Goal: Task Accomplishment & Management: Use online tool/utility

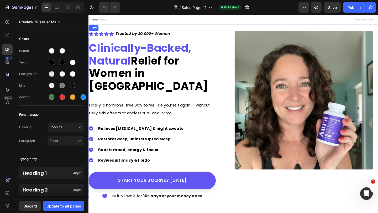
scroll to position [14, 0]
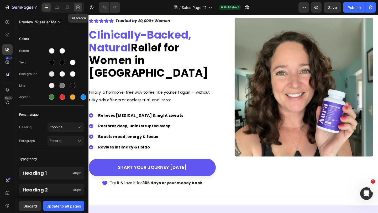
click at [77, 6] on icon at bounding box center [77, 7] width 5 height 5
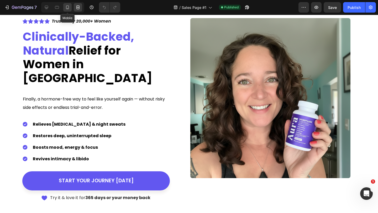
click at [70, 8] on icon at bounding box center [67, 7] width 5 height 5
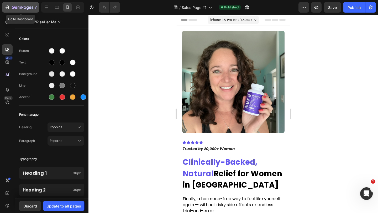
click at [8, 11] on button "7" at bounding box center [20, 7] width 37 height 10
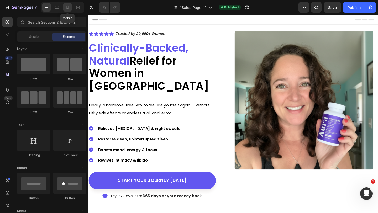
click at [67, 6] on icon at bounding box center [67, 8] width 3 height 4
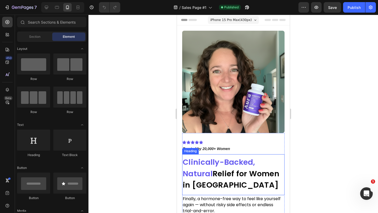
click at [234, 166] on strong "Clinically-Backed, Natural" at bounding box center [218, 168] width 72 height 22
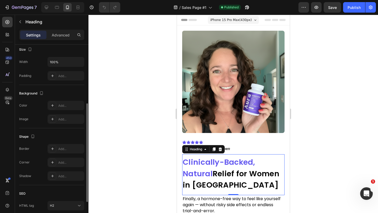
scroll to position [119, 0]
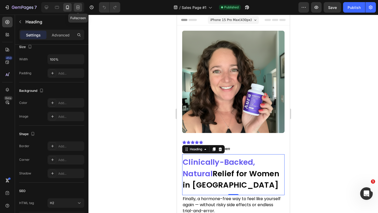
click at [78, 9] on icon at bounding box center [77, 8] width 3 height 1
type input "44"
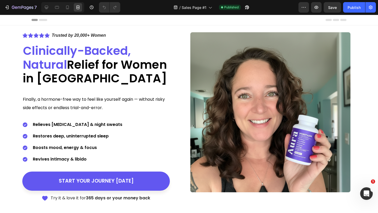
click at [156, 18] on div "Header" at bounding box center [188, 20] width 315 height 10
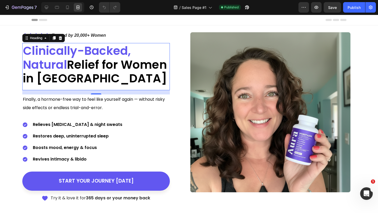
click at [117, 56] on strong "Clinically-Backed, Natural" at bounding box center [77, 58] width 108 height 30
click at [64, 7] on div at bounding box center [67, 7] width 8 height 8
type input "29"
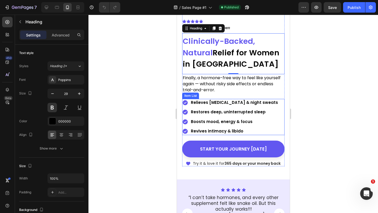
scroll to position [121, 0]
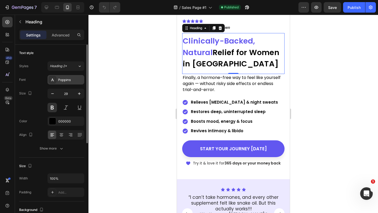
click at [62, 81] on div "Poppins" at bounding box center [70, 80] width 25 height 5
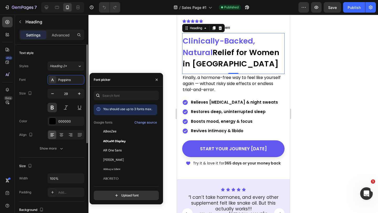
click at [38, 173] on div "Size Width 100% Padding Add..." at bounding box center [51, 180] width 65 height 44
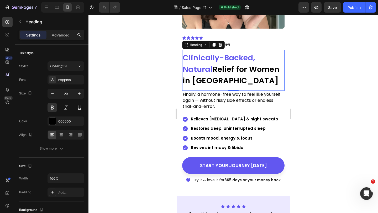
scroll to position [94, 0]
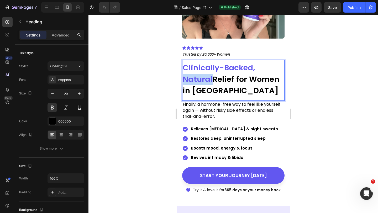
click at [207, 75] on strong "Clinically-Backed, Natural" at bounding box center [218, 73] width 72 height 22
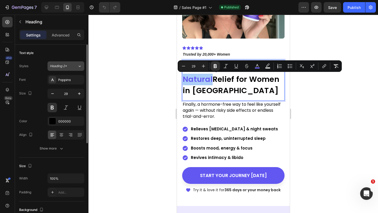
click at [75, 69] on button "Heading 2*" at bounding box center [65, 65] width 37 height 9
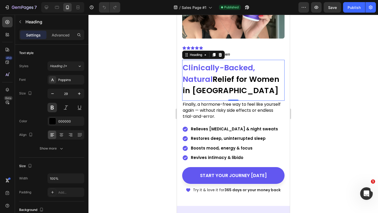
click at [139, 95] on div at bounding box center [232, 114] width 289 height 198
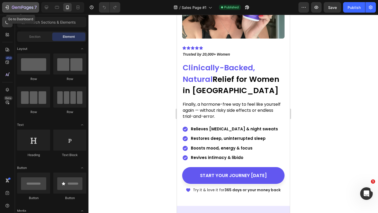
click at [16, 12] on button "7" at bounding box center [20, 7] width 37 height 10
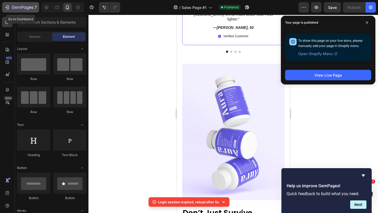
click at [14, 7] on icon "button" at bounding box center [13, 7] width 3 height 3
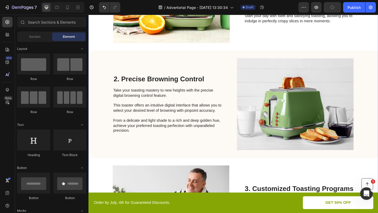
scroll to position [231, 0]
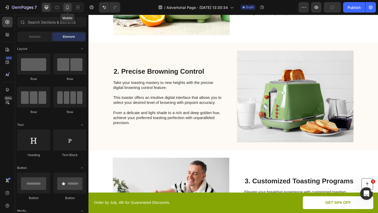
click at [68, 6] on icon at bounding box center [67, 8] width 3 height 4
